Goal: Task Accomplishment & Management: Manage account settings

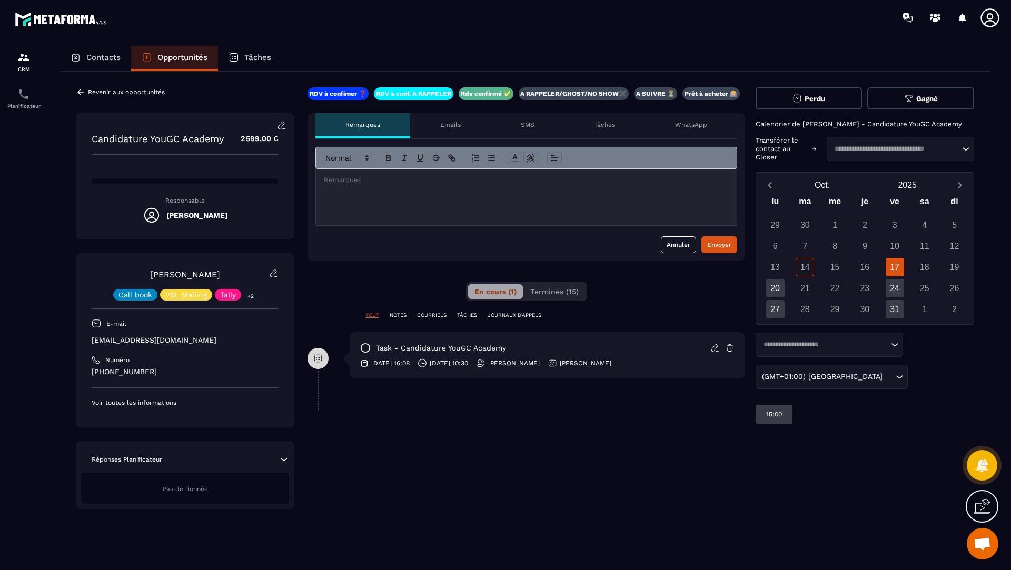
click at [353, 203] on div at bounding box center [526, 197] width 421 height 56
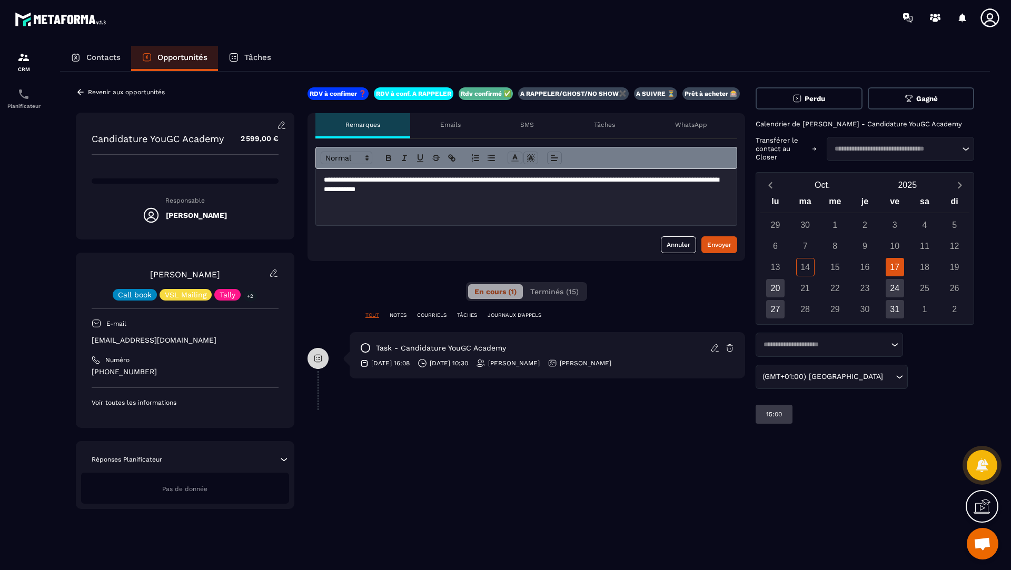
click at [629, 184] on p "**********" at bounding box center [526, 184] width 405 height 19
click at [528, 199] on div "**********" at bounding box center [526, 197] width 421 height 56
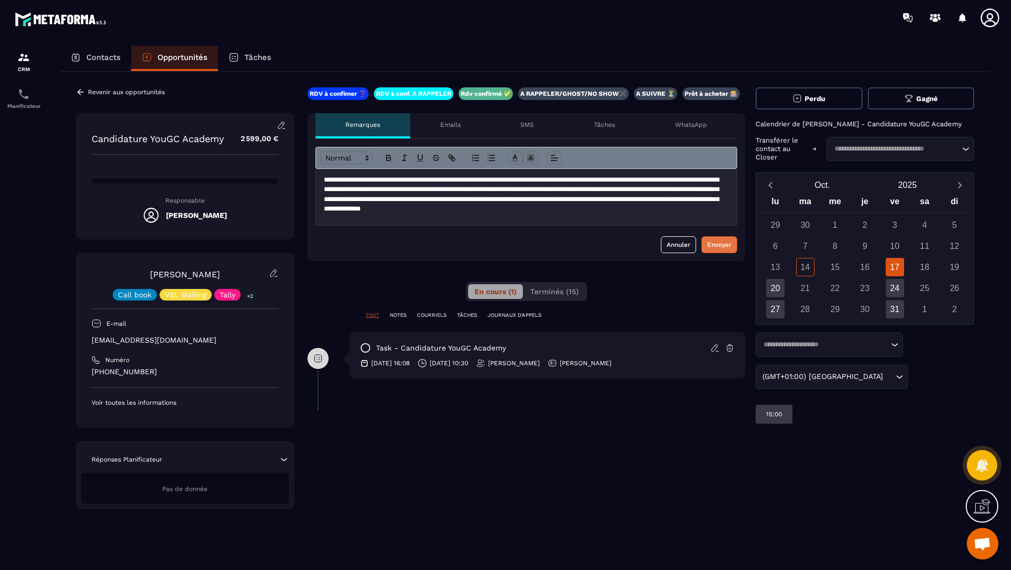
click at [713, 240] on div "Envoyer" at bounding box center [719, 245] width 24 height 11
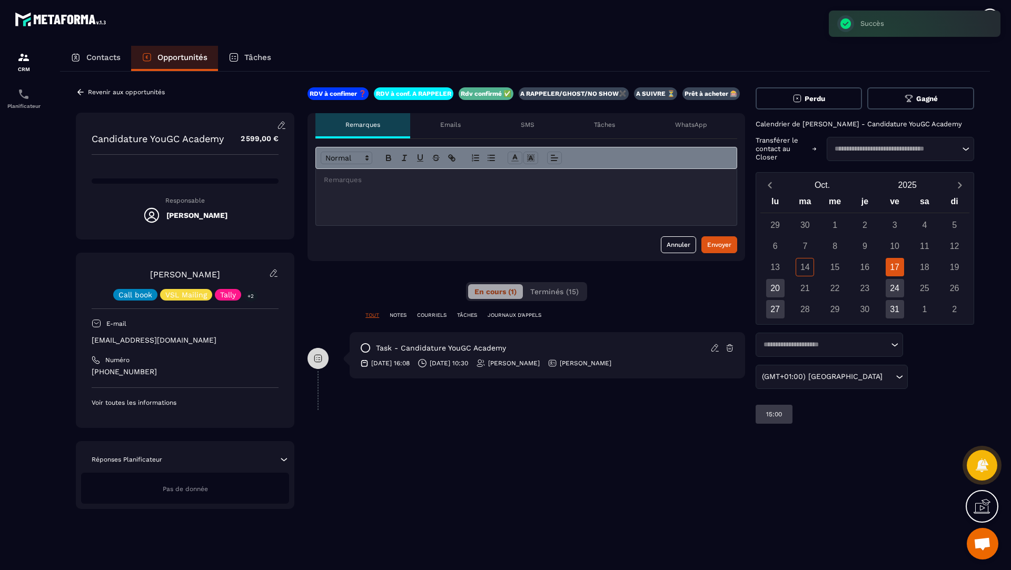
click at [840, 98] on button "Perdu" at bounding box center [809, 98] width 107 height 22
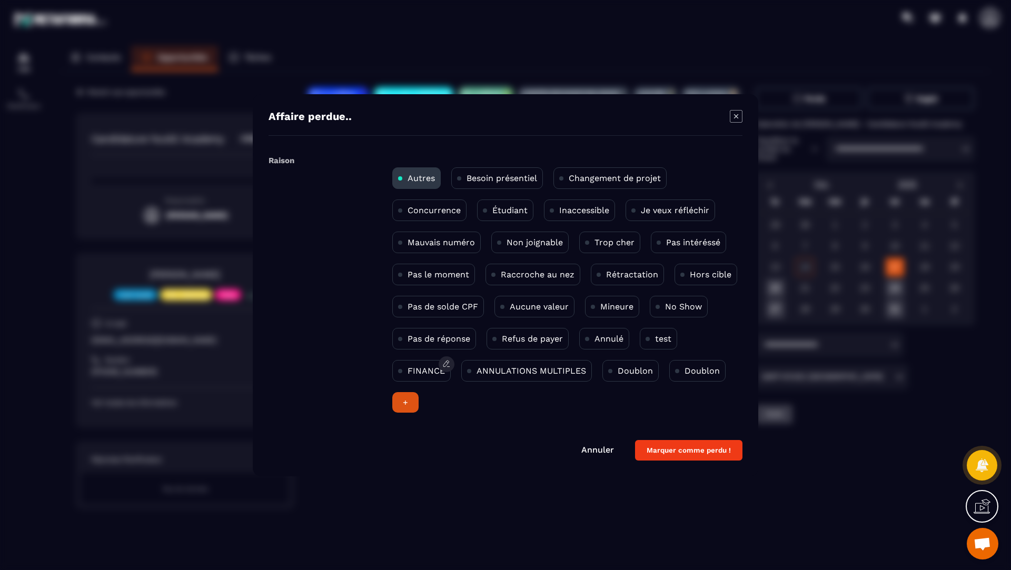
click at [424, 366] on p "FINANCE" at bounding box center [426, 371] width 37 height 10
click at [694, 453] on button "Marquer comme perdu !" at bounding box center [688, 450] width 107 height 21
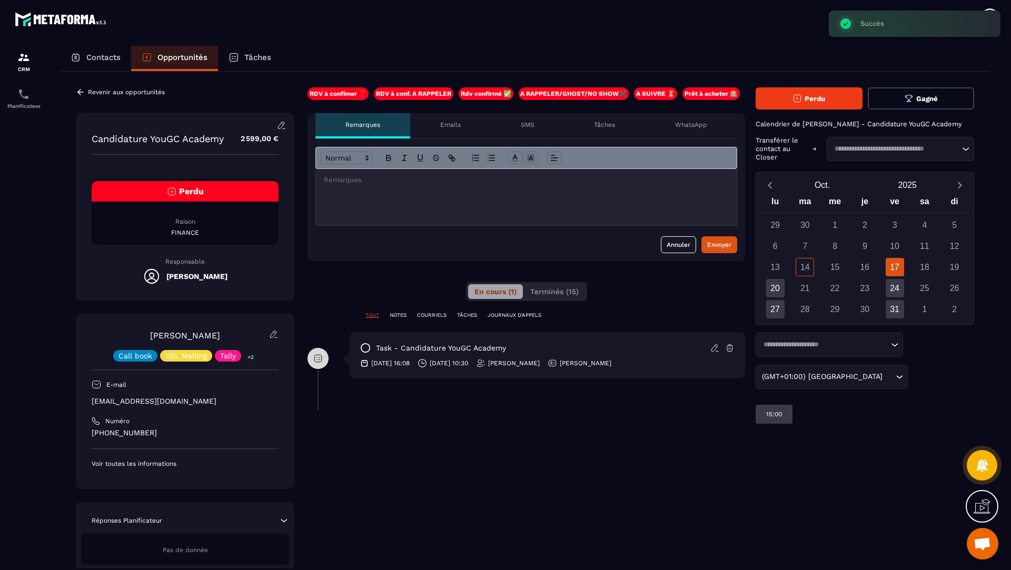
click at [76, 91] on icon at bounding box center [80, 91] width 9 height 9
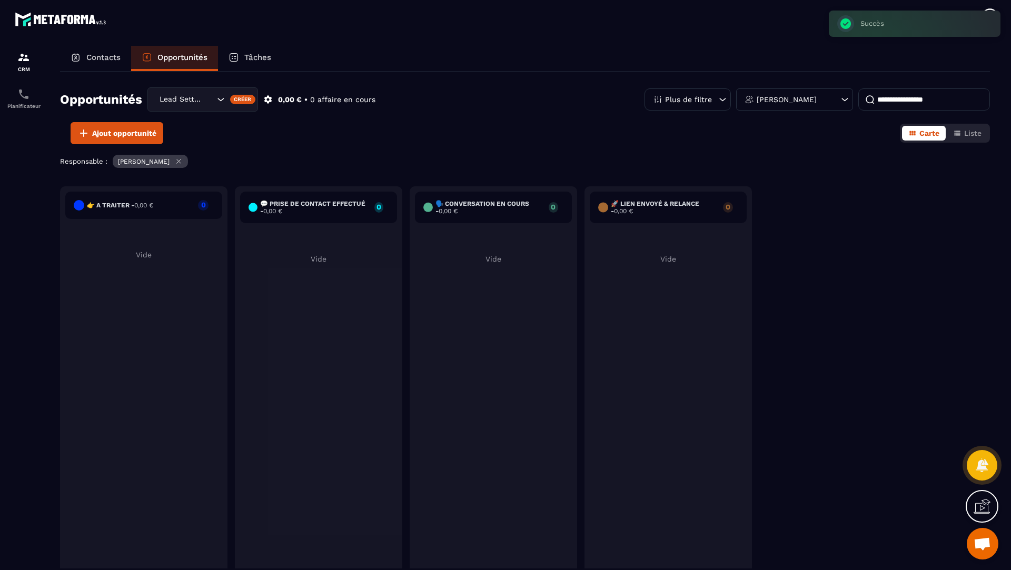
click at [162, 98] on div "Lead Setting" at bounding box center [186, 100] width 60 height 12
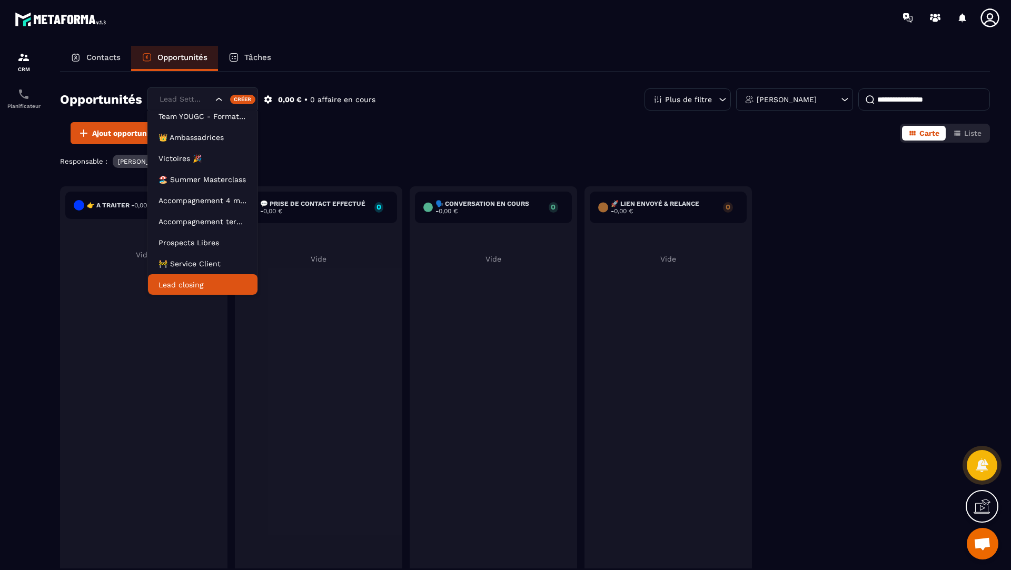
scroll to position [47, 0]
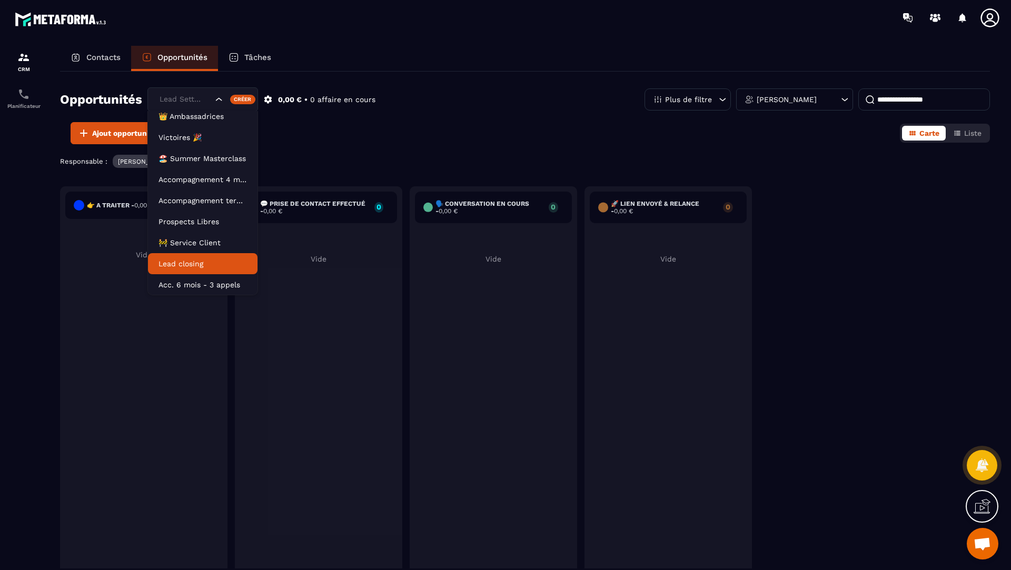
click at [196, 263] on p "Lead closing" at bounding box center [203, 264] width 88 height 11
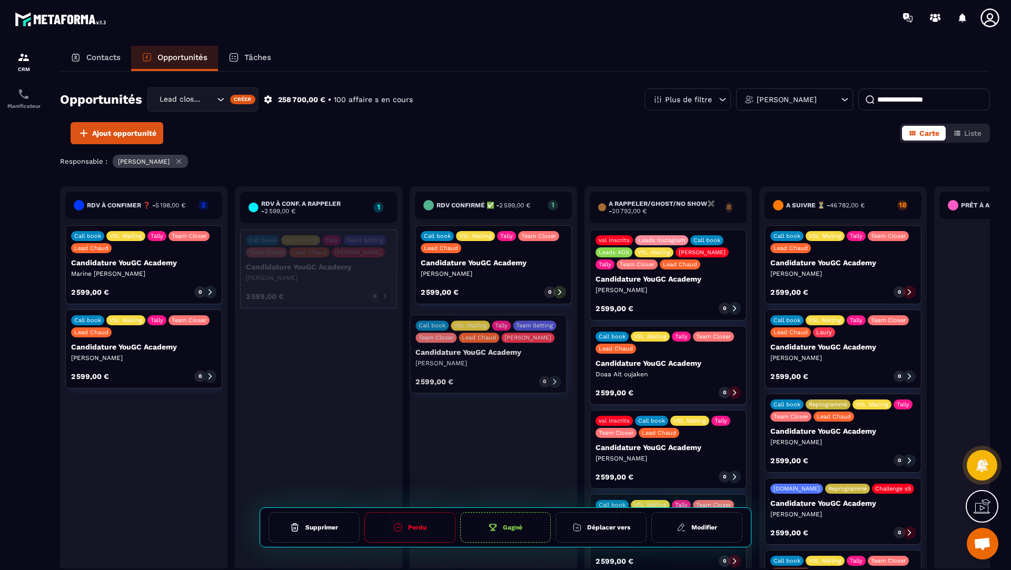
drag, startPoint x: 320, startPoint y: 272, endPoint x: 490, endPoint y: 358, distance: 190.6
click at [490, 358] on div "RDV à confimer ❓ - 5 198,00 € 2 Call book VSL Mailing Tally Team Closer Lead Ch…" at bounding box center [581, 391] width 1042 height 410
drag, startPoint x: 333, startPoint y: 268, endPoint x: 505, endPoint y: 350, distance: 190.6
click at [505, 350] on div "RDV à confimer ❓ - 5 198,00 € 2 Call book VSL Mailing Tally Team Closer Lead Ch…" at bounding box center [581, 391] width 1042 height 410
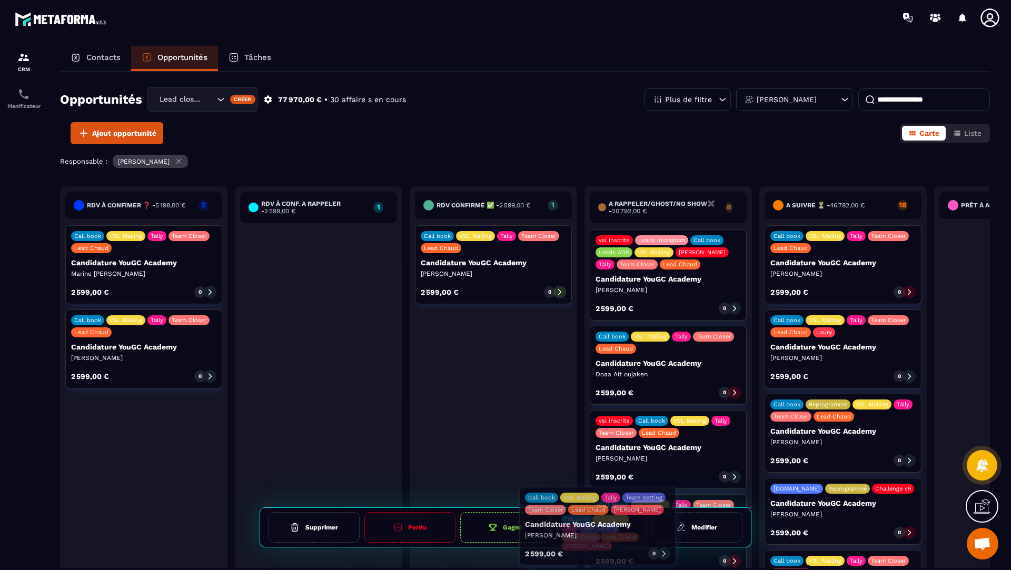
drag, startPoint x: 326, startPoint y: 262, endPoint x: 605, endPoint y: 520, distance: 379.8
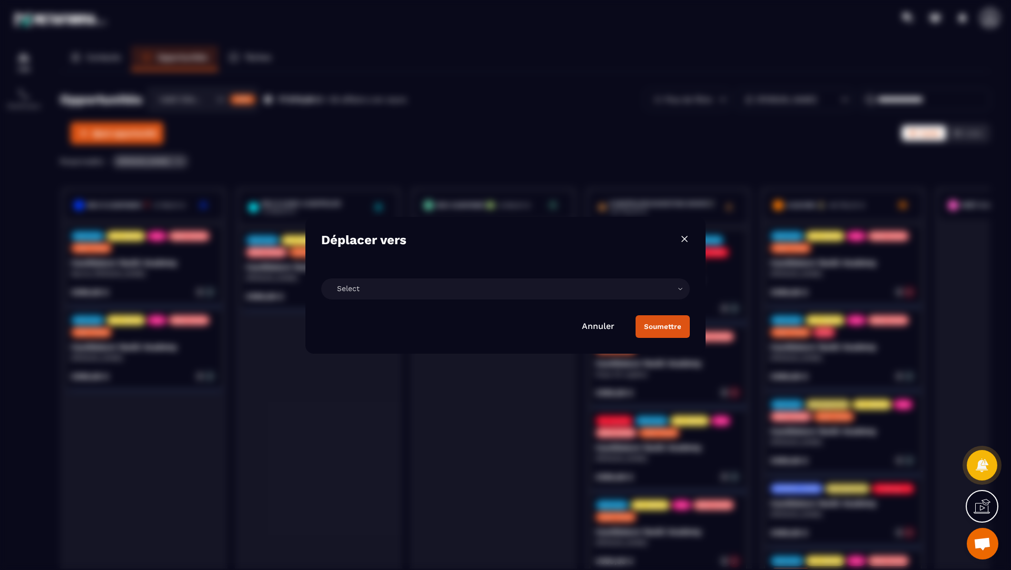
click at [361, 288] on div "Select" at bounding box center [505, 289] width 369 height 21
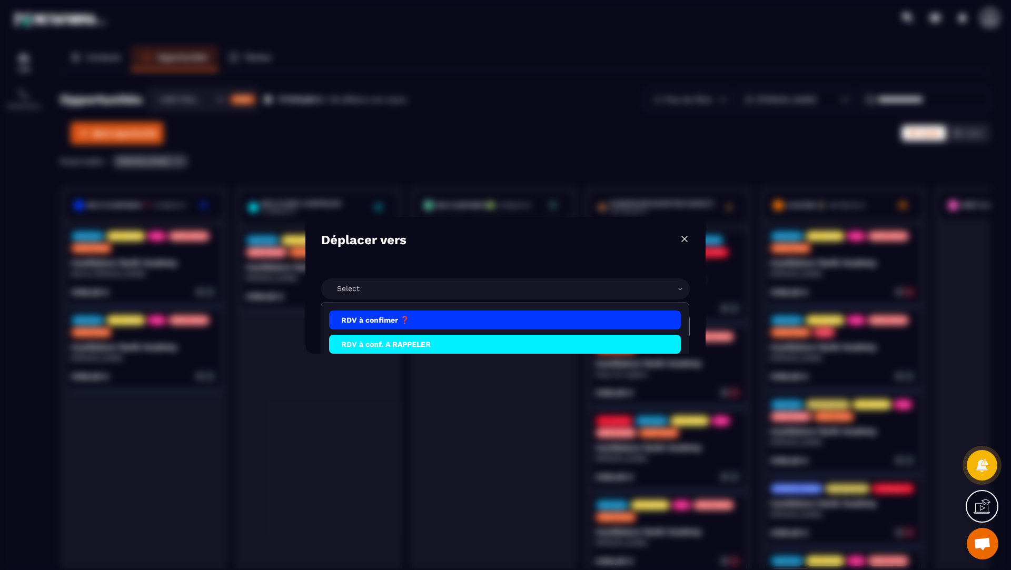
click at [373, 320] on li "RDV à confimer ❓" at bounding box center [505, 320] width 352 height 19
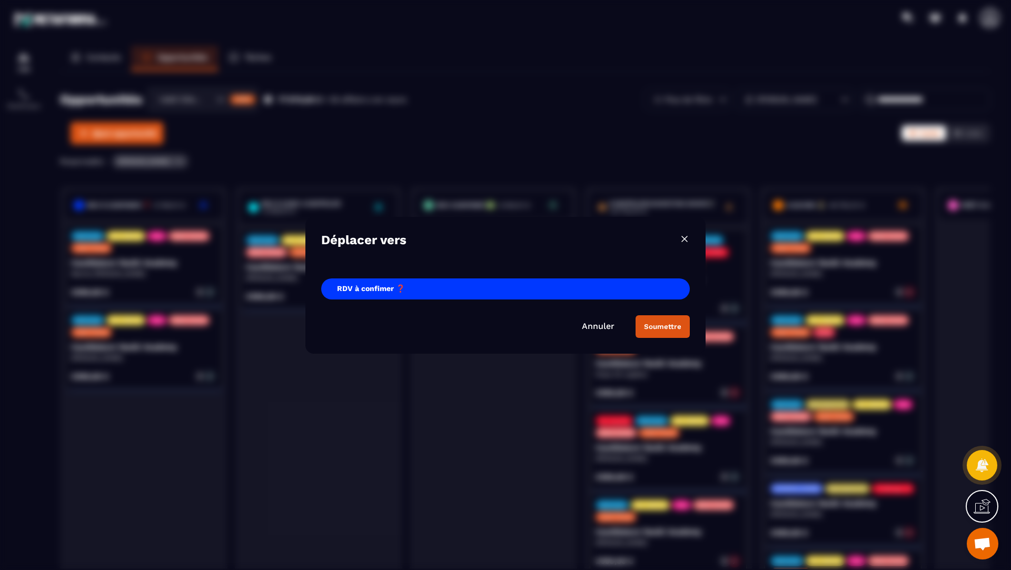
click at [670, 328] on div "Soumettre" at bounding box center [662, 327] width 37 height 8
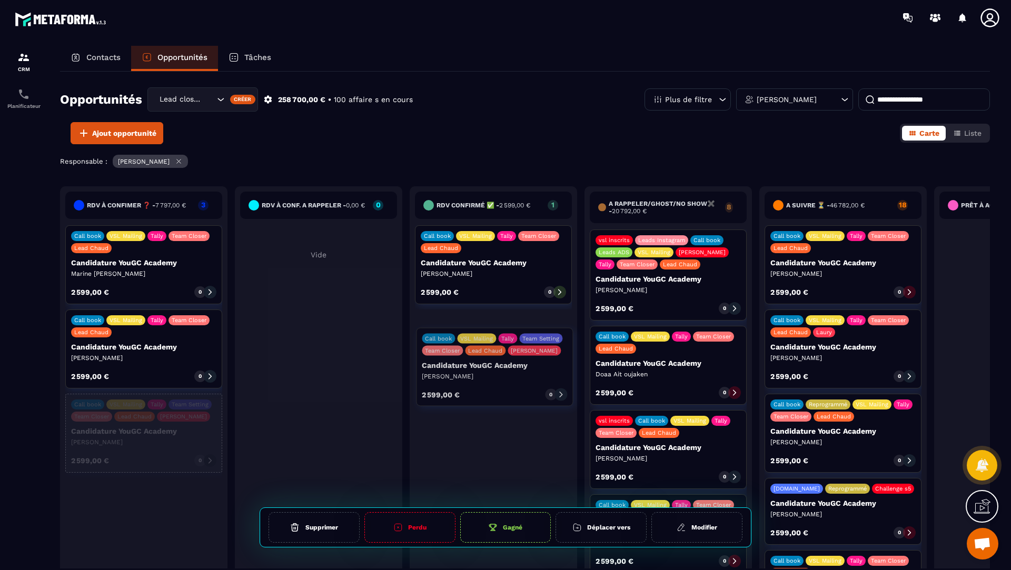
drag, startPoint x: 109, startPoint y: 424, endPoint x: 460, endPoint y: 360, distance: 357.1
click at [460, 360] on div "RDV à confimer ❓ - 7 797,00 € 3 Call book VSL Mailing Tally Team Closer Lead Ch…" at bounding box center [581, 391] width 1042 height 410
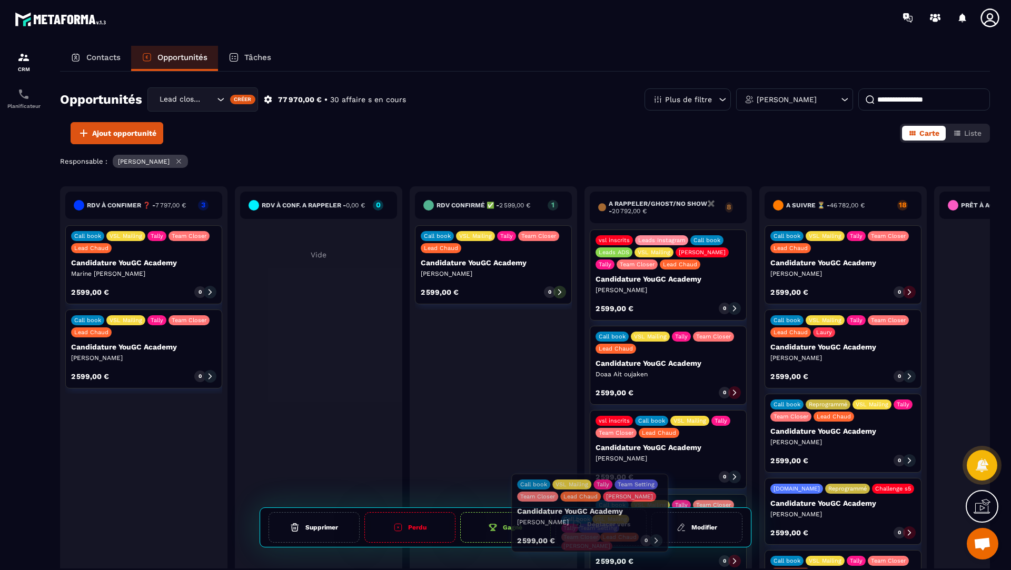
drag, startPoint x: 150, startPoint y: 435, endPoint x: 596, endPoint y: 517, distance: 453.7
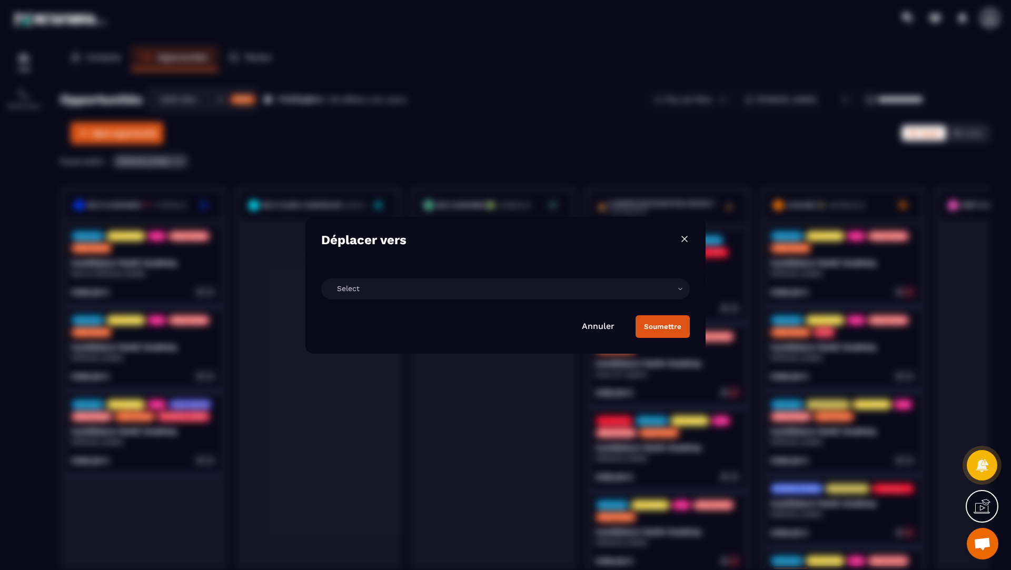
click at [391, 293] on div "Select" at bounding box center [505, 289] width 369 height 21
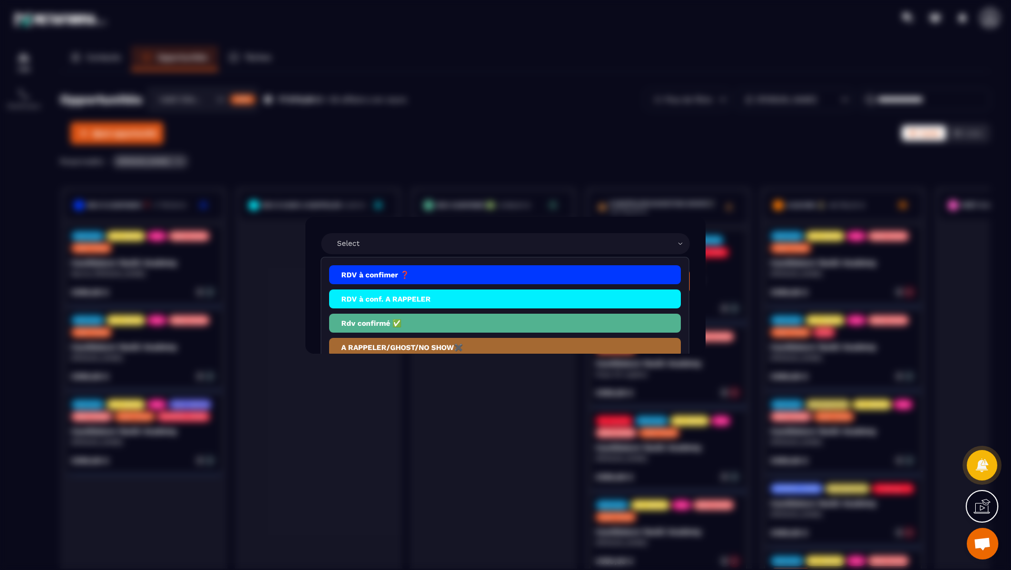
scroll to position [80, 0]
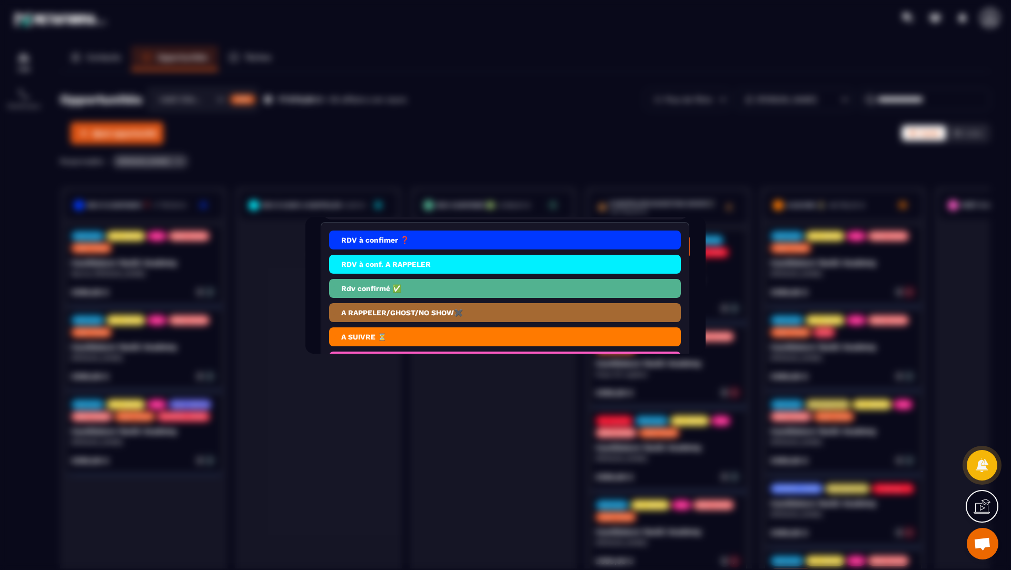
click at [369, 292] on li "Rdv confirmé ✅" at bounding box center [505, 288] width 352 height 19
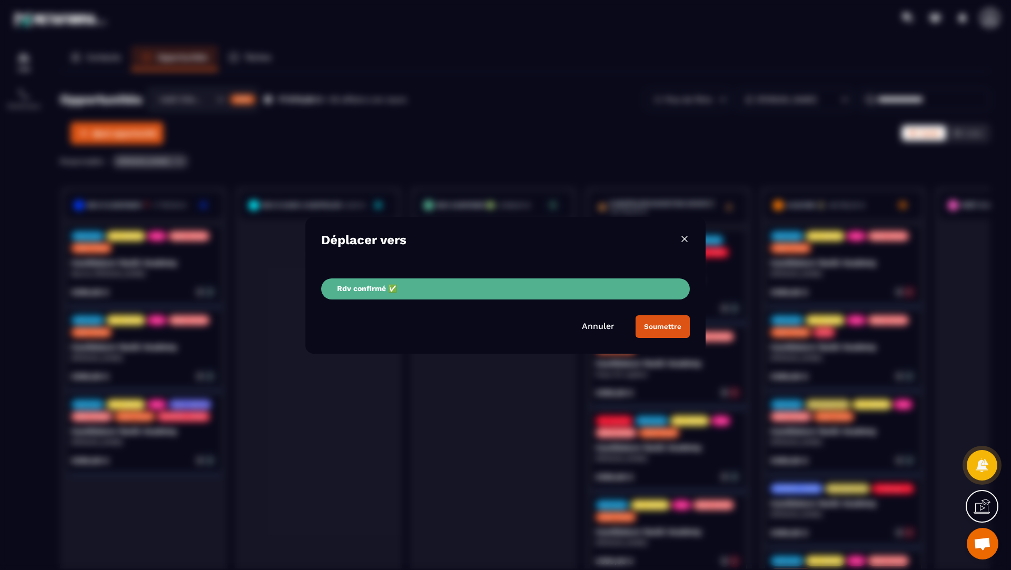
click at [651, 332] on button "Soumettre" at bounding box center [663, 327] width 54 height 23
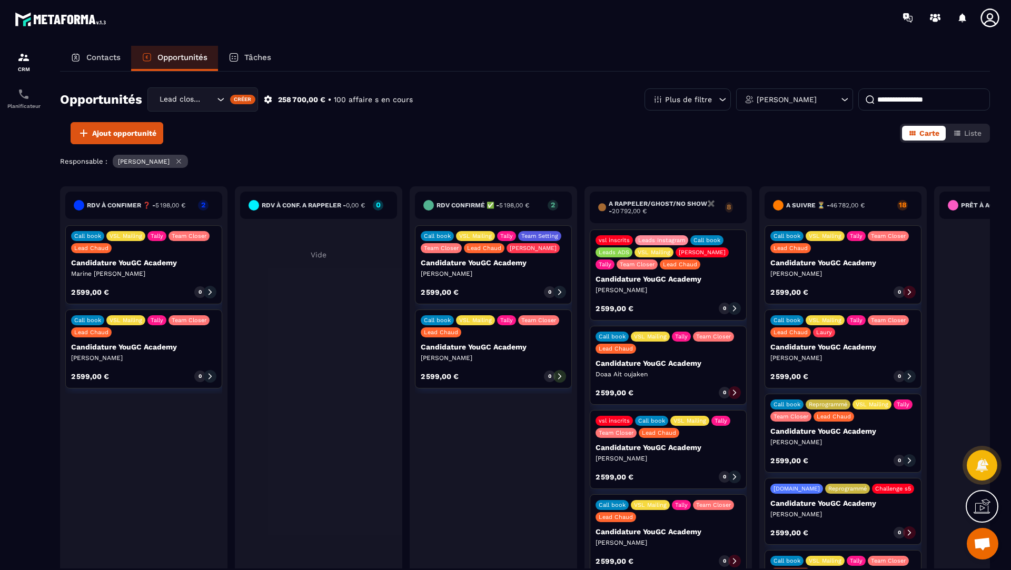
click at [905, 101] on input at bounding box center [925, 99] width 132 height 22
paste input "**********"
type input "**********"
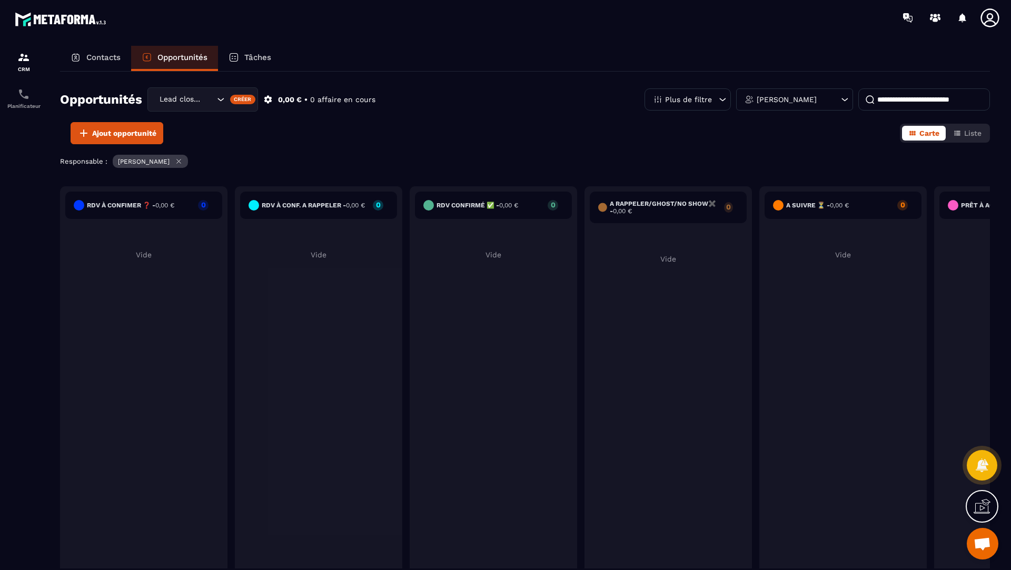
drag, startPoint x: 983, startPoint y: 100, endPoint x: 818, endPoint y: 101, distance: 165.9
click at [820, 100] on div "**********" at bounding box center [818, 99] width 346 height 22
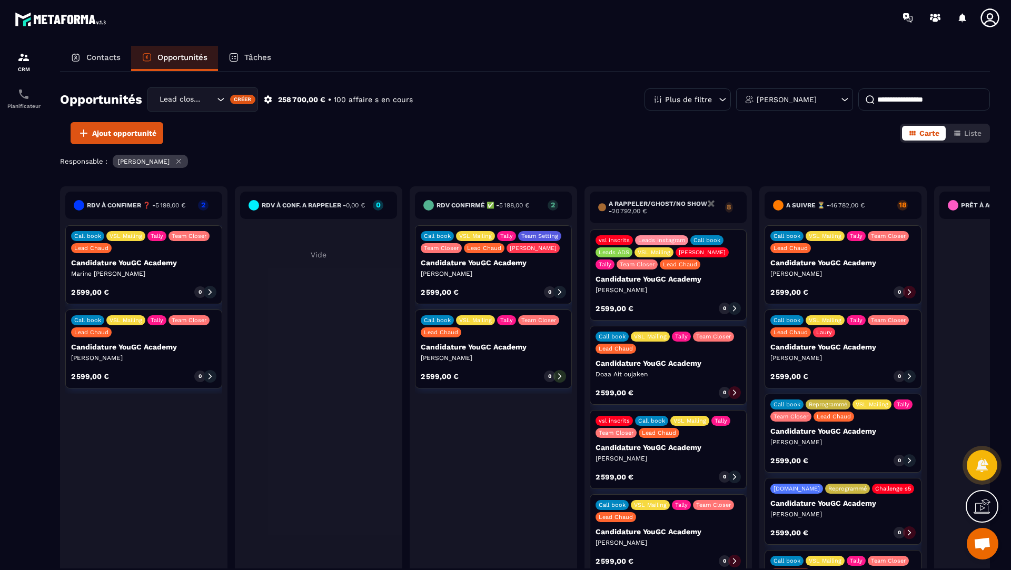
click at [82, 48] on div "Contacts" at bounding box center [95, 58] width 71 height 25
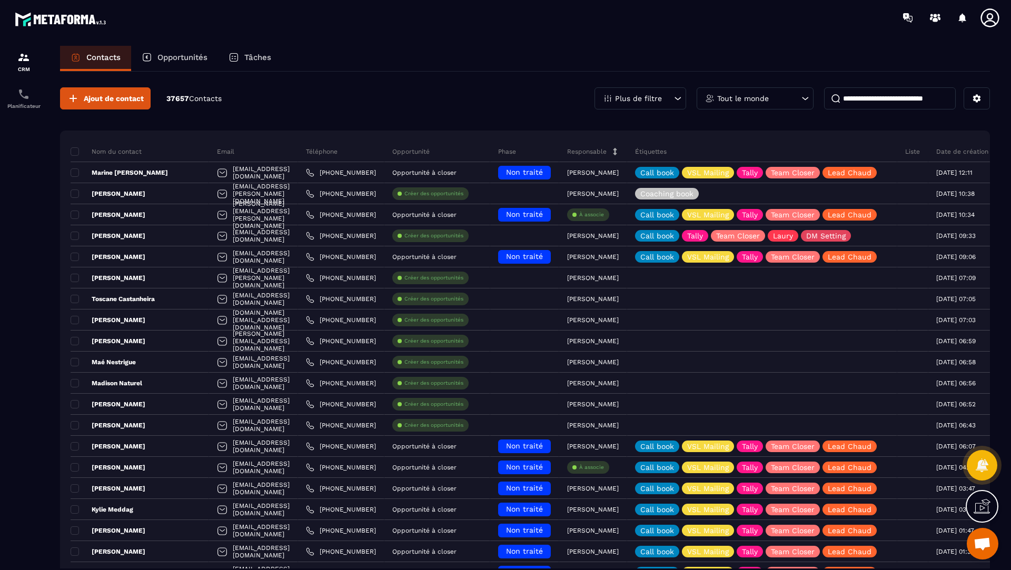
click at [884, 101] on input at bounding box center [890, 98] width 132 height 22
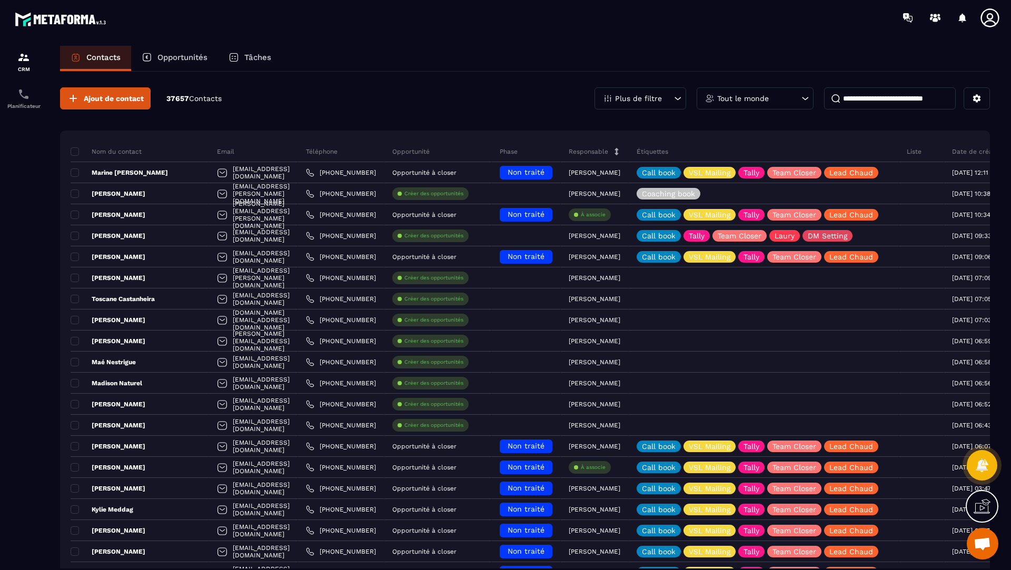
paste input "**********"
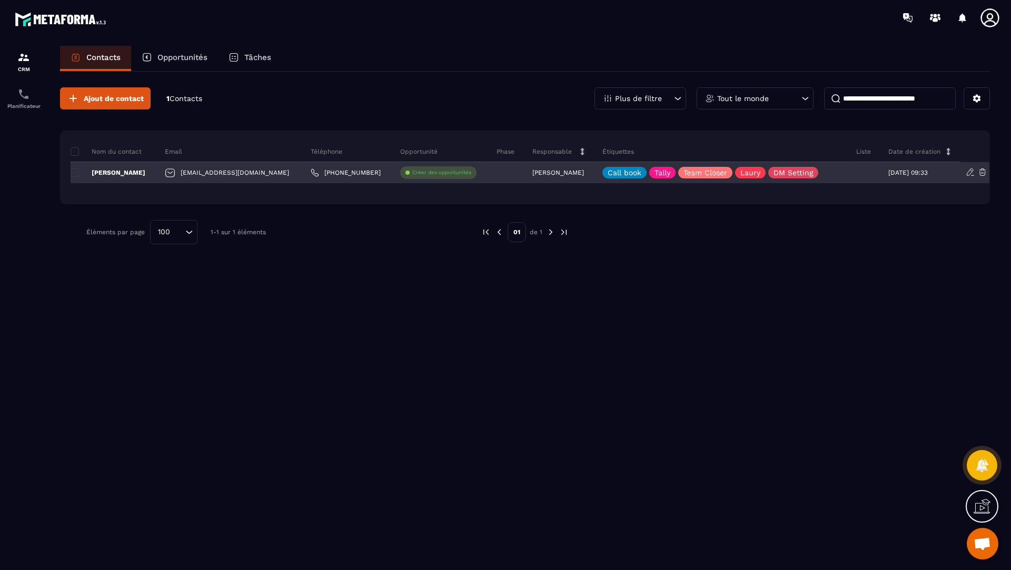
type input "**********"
click at [412, 175] on p "Créer des opportunités" at bounding box center [441, 172] width 59 height 7
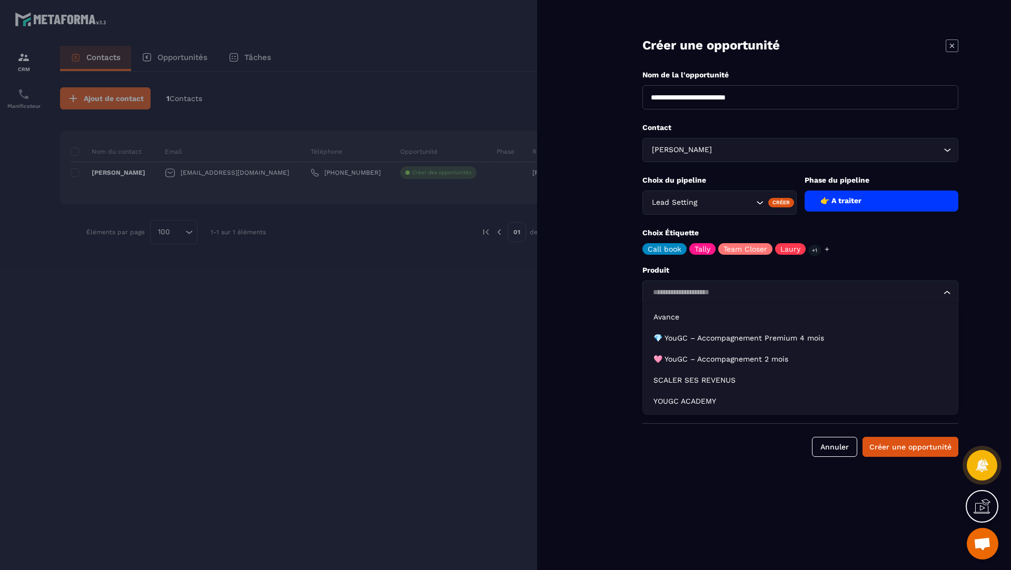
click at [687, 290] on input "Search for option" at bounding box center [795, 293] width 292 height 12
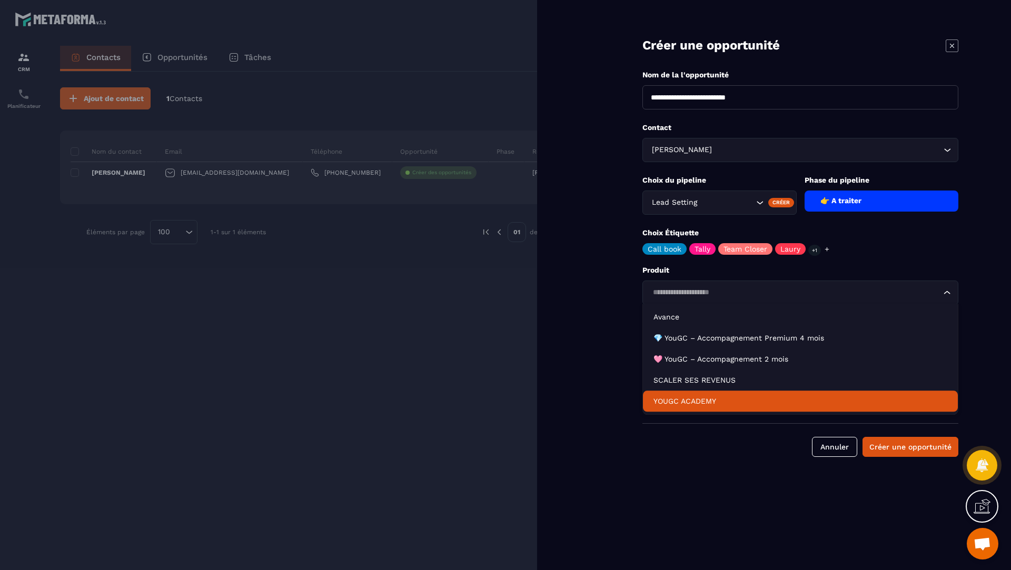
click at [684, 396] on li "YOUGC ACADEMY" at bounding box center [800, 401] width 315 height 21
type input "*******"
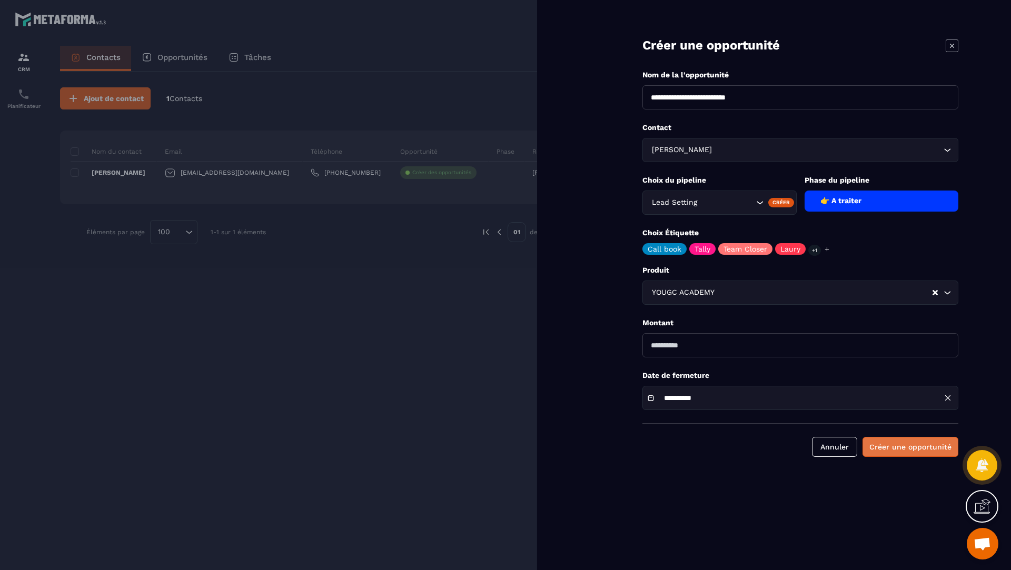
click at [902, 445] on button "Créer une opportunité" at bounding box center [911, 447] width 96 height 20
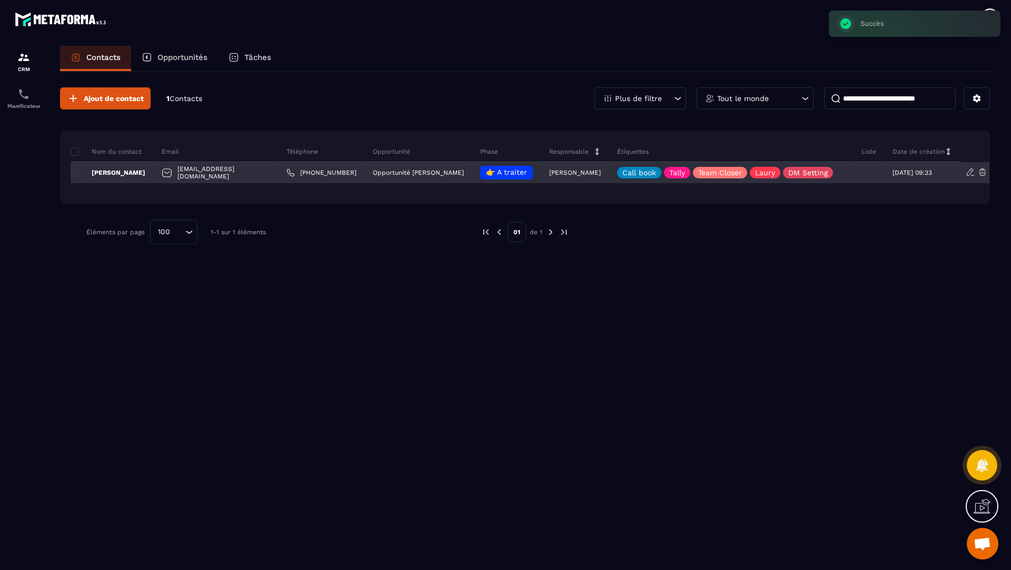
click at [106, 173] on p "[PERSON_NAME]" at bounding box center [108, 173] width 75 height 8
